Goal: Task Accomplishment & Management: Use online tool/utility

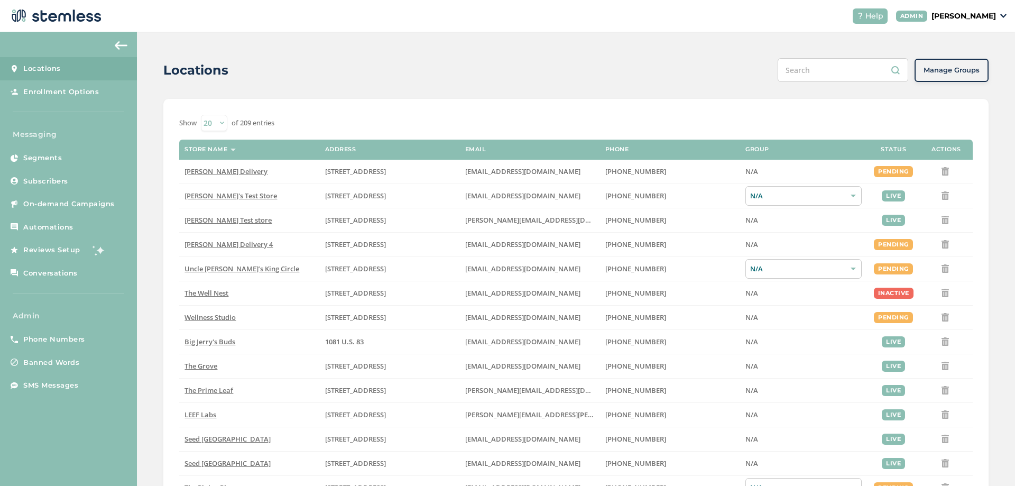
click at [980, 24] on header "Help ADMIN [PERSON_NAME]" at bounding box center [507, 16] width 1015 height 32
click at [983, 16] on p "[PERSON_NAME]" at bounding box center [963, 16] width 64 height 11
click at [961, 77] on span "Impersonate" at bounding box center [969, 76] width 52 height 11
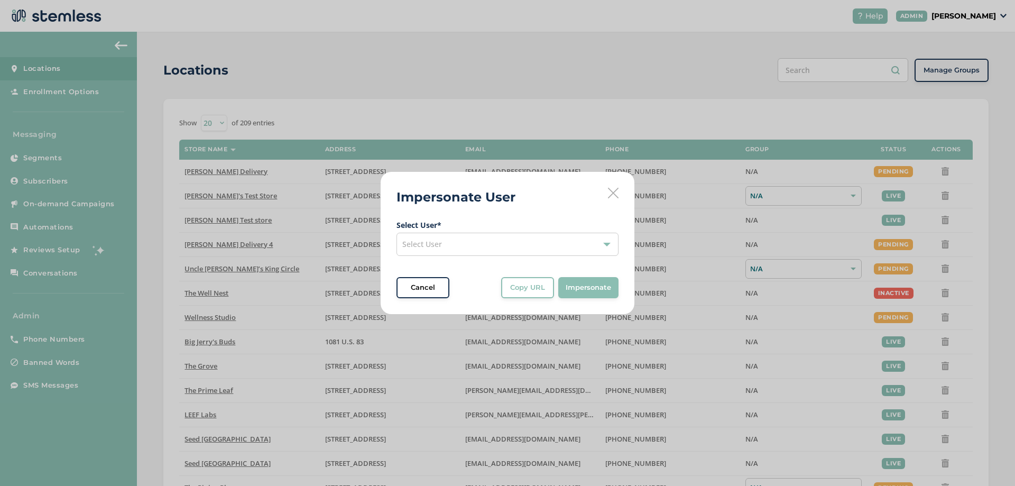
click at [546, 247] on div "Select User" at bounding box center [507, 244] width 222 height 23
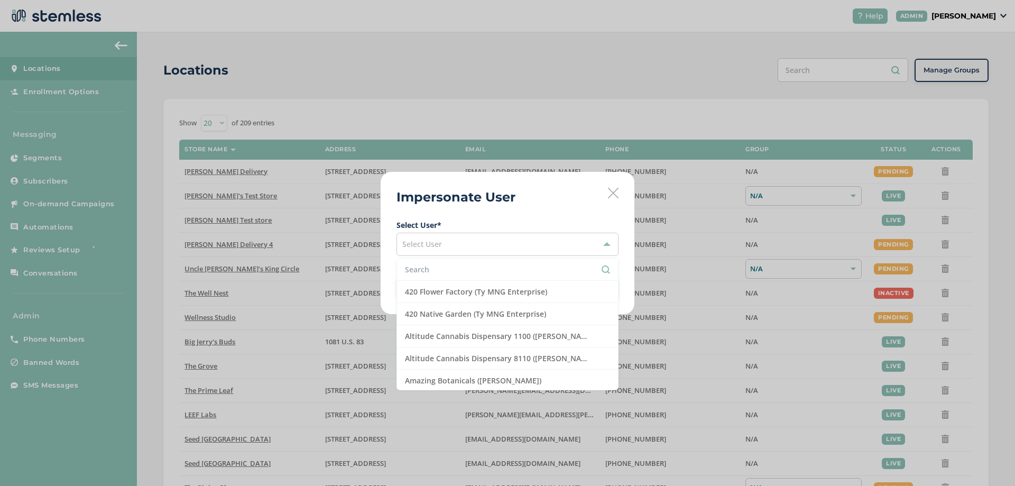
click at [407, 278] on li at bounding box center [507, 270] width 221 height 22
click at [413, 273] on input "text" at bounding box center [507, 269] width 205 height 11
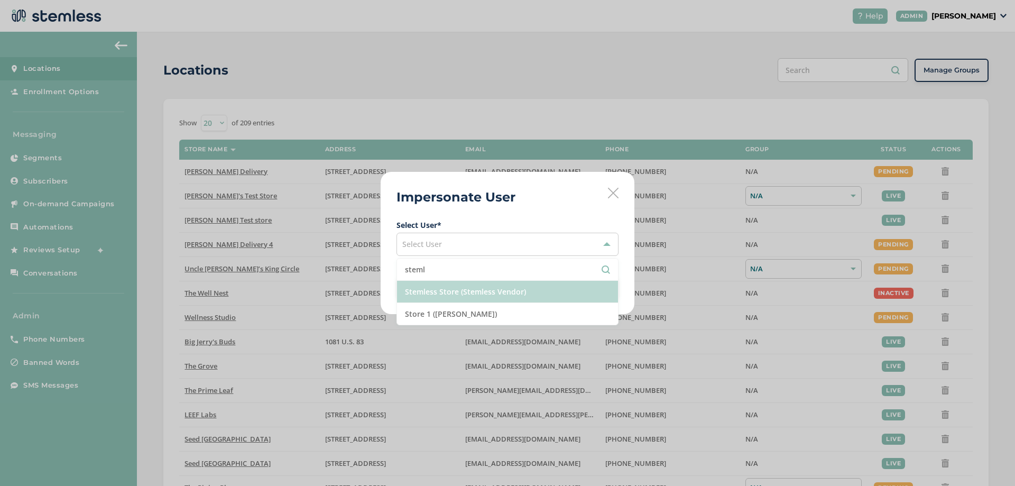
type input "steml"
click at [477, 296] on li "Stemless Store (Stemless Vendor)" at bounding box center [507, 292] width 221 height 22
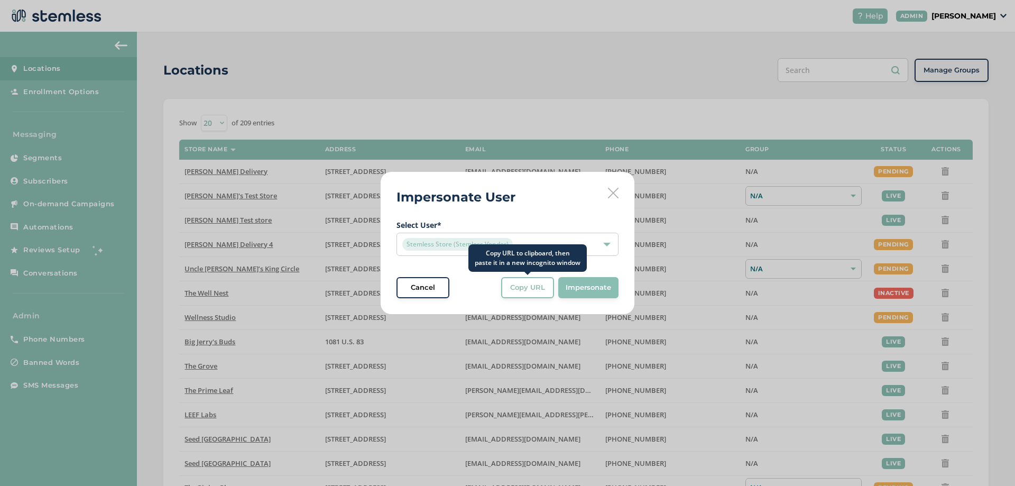
click at [531, 290] on span "Copy URL" at bounding box center [527, 287] width 35 height 11
